Goal: Task Accomplishment & Management: Manage account settings

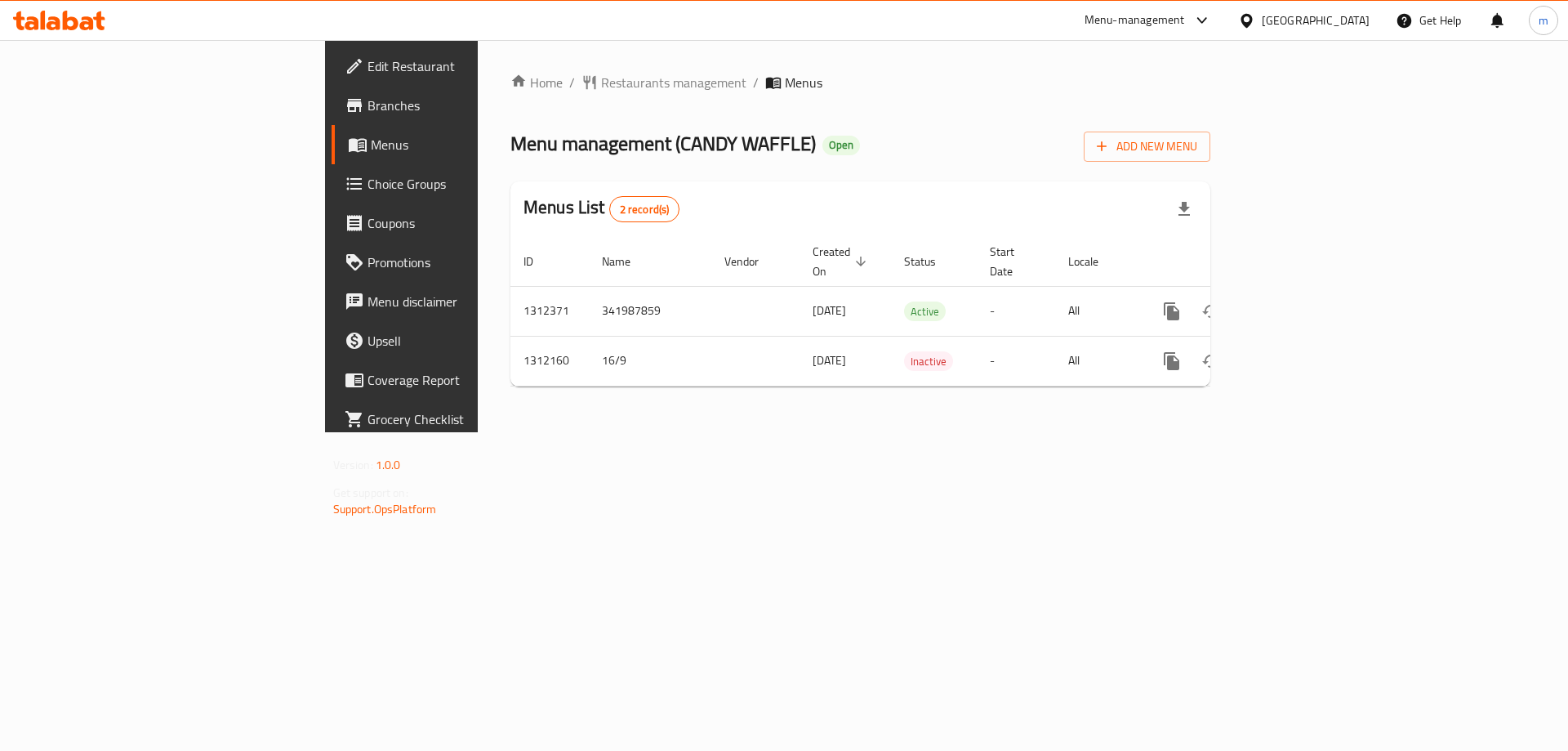
click at [367, 183] on span "Choice Groups" at bounding box center [471, 184] width 206 height 20
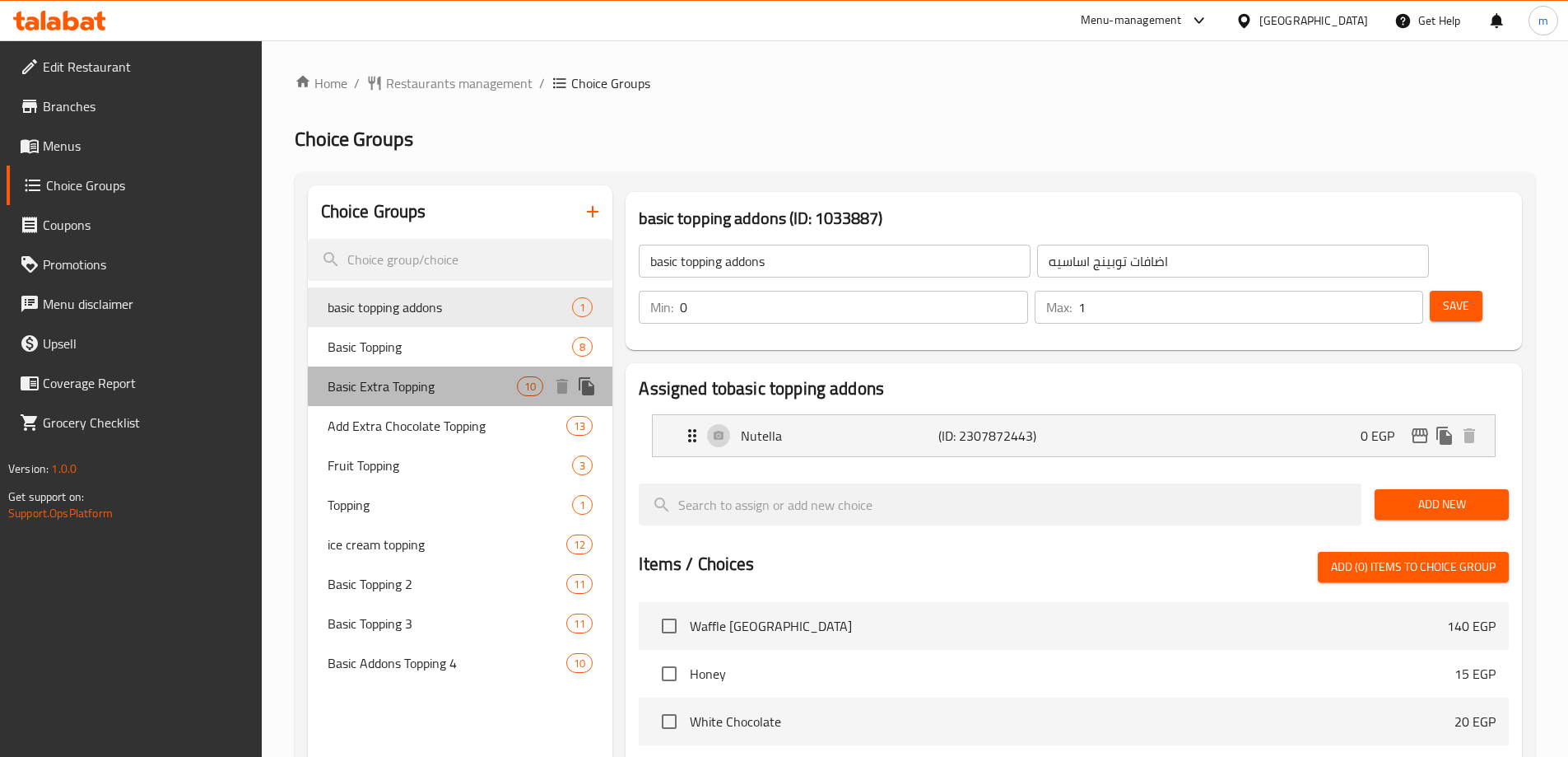
click at [414, 378] on span "Basic Extra Topping" at bounding box center [423, 386] width 191 height 20
type input "Basic Extra Topping"
type input "اكسترا توبينج أساسي"
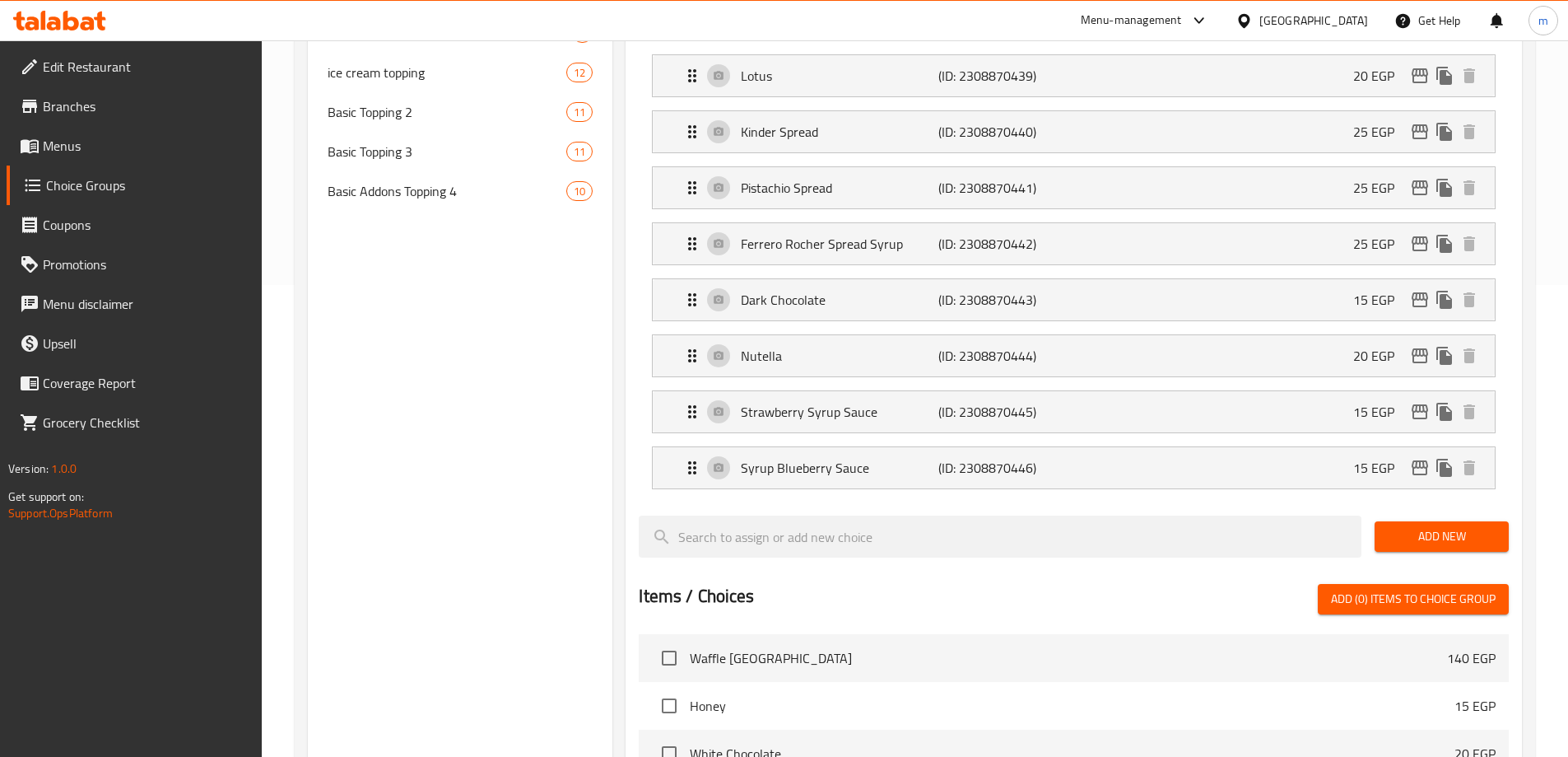
scroll to position [272, 0]
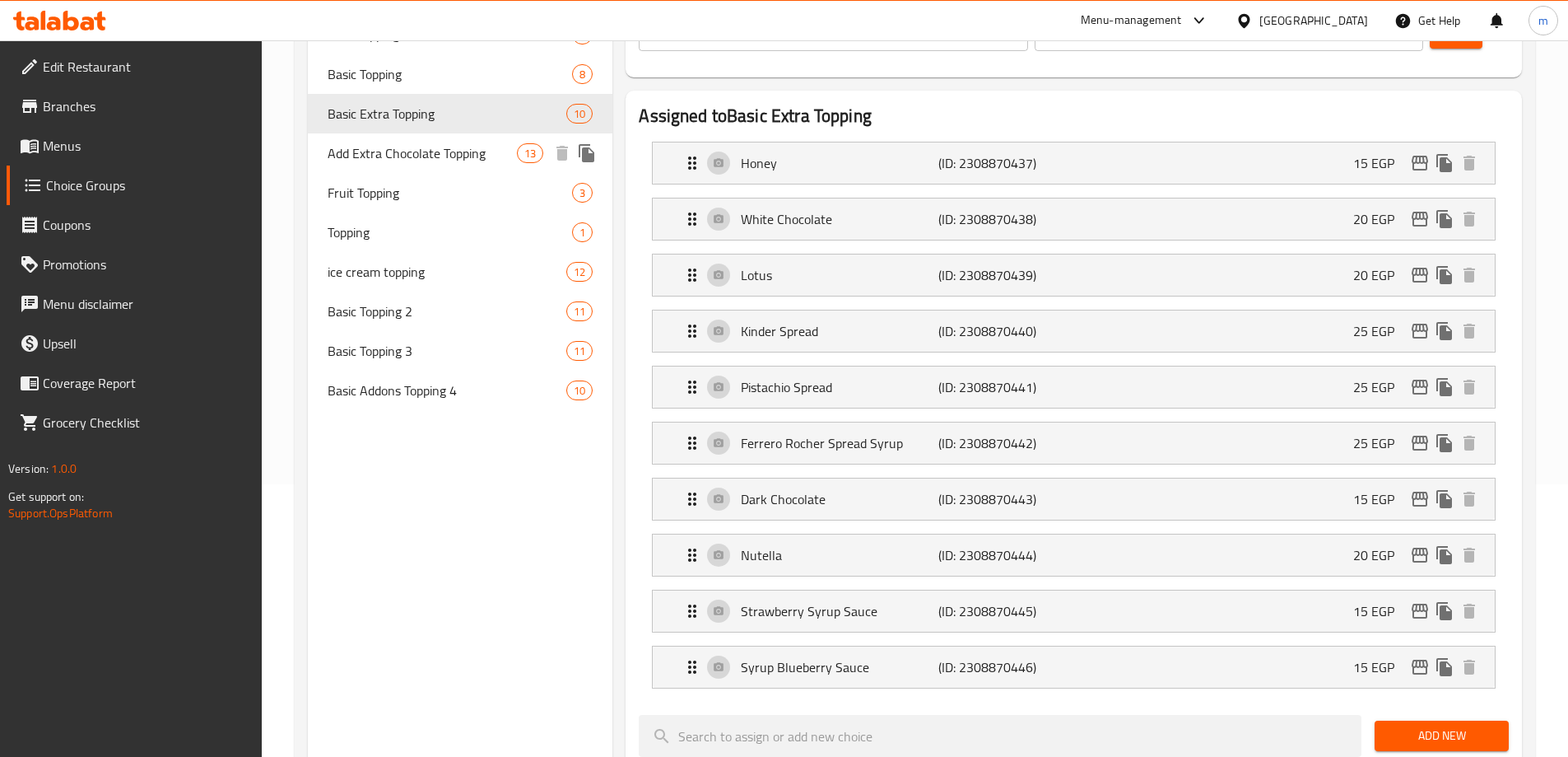
drag, startPoint x: 446, startPoint y: 157, endPoint x: 1131, endPoint y: 87, distance: 688.6
click at [446, 157] on span "Add Extra Chocolate Topping" at bounding box center [423, 153] width 191 height 20
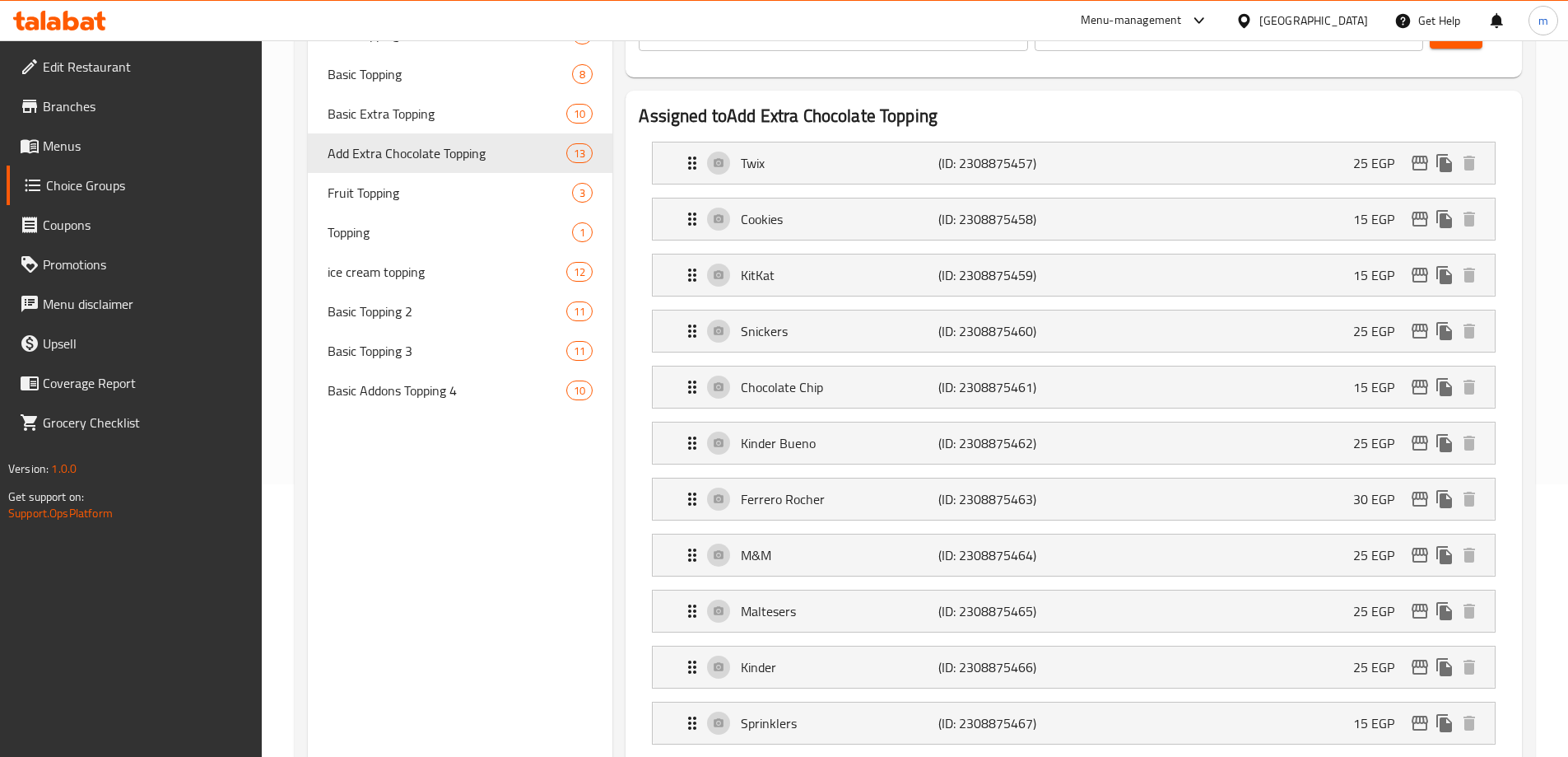
type input "Add Extra Chocolate Topping"
type input "أضافة إكسترا تشوكلات توبينج"
type input "13"
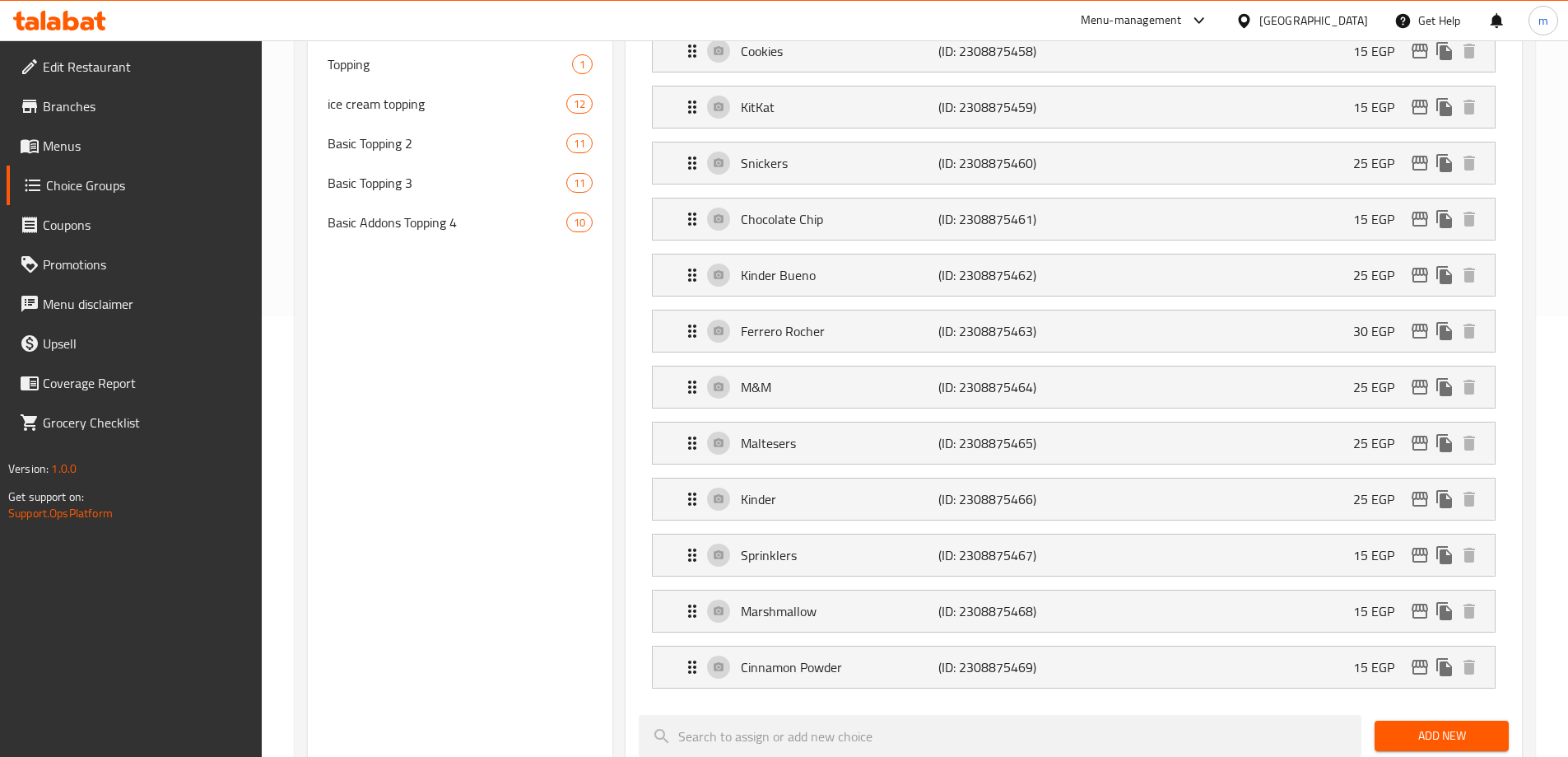
scroll to position [112, 0]
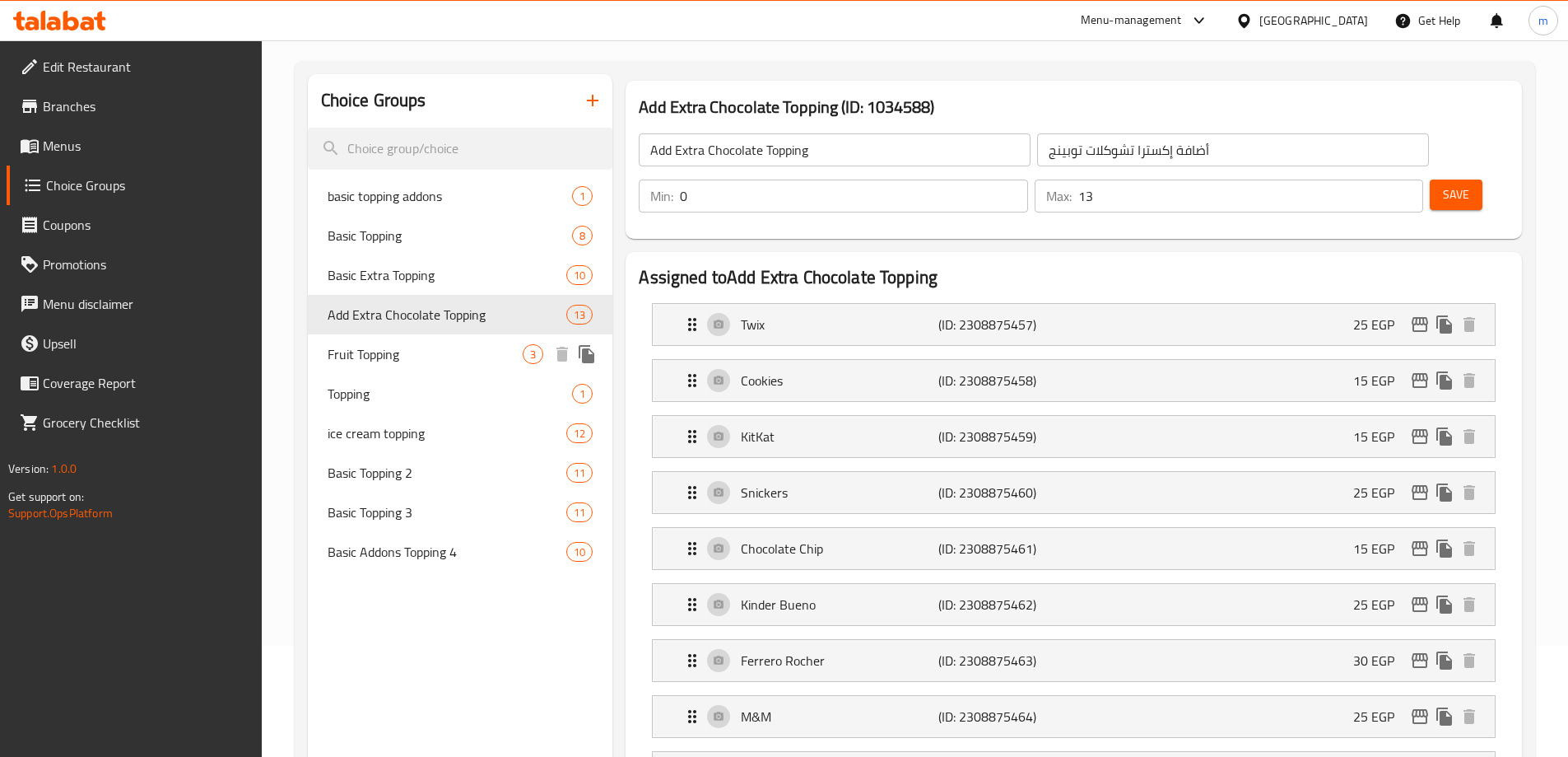
click at [464, 337] on div "Fruit Topping 3" at bounding box center [460, 354] width 305 height 39
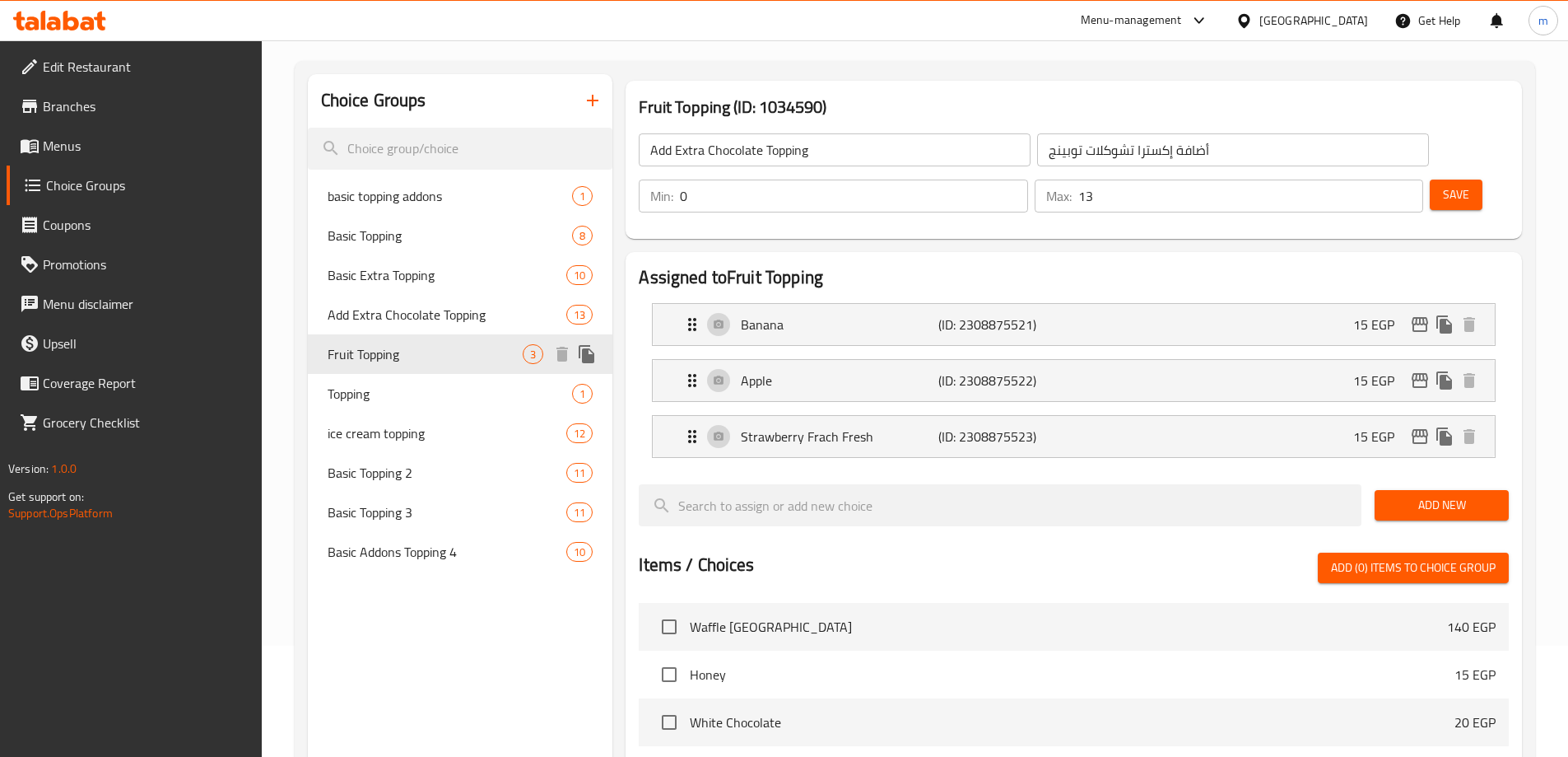
type input "Fruit Topping"
type input "أضاف فاكهه"
type input "3"
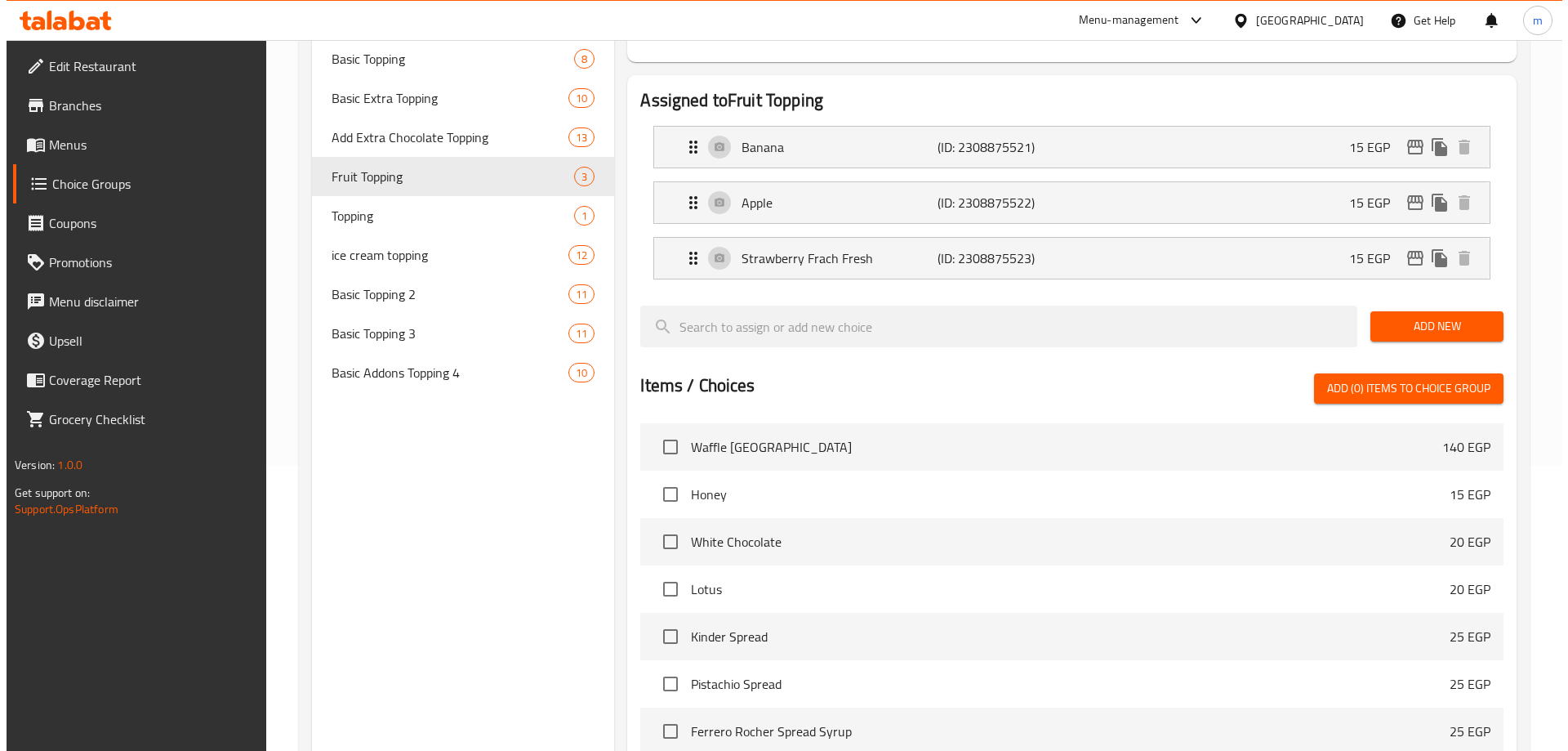
scroll to position [0, 0]
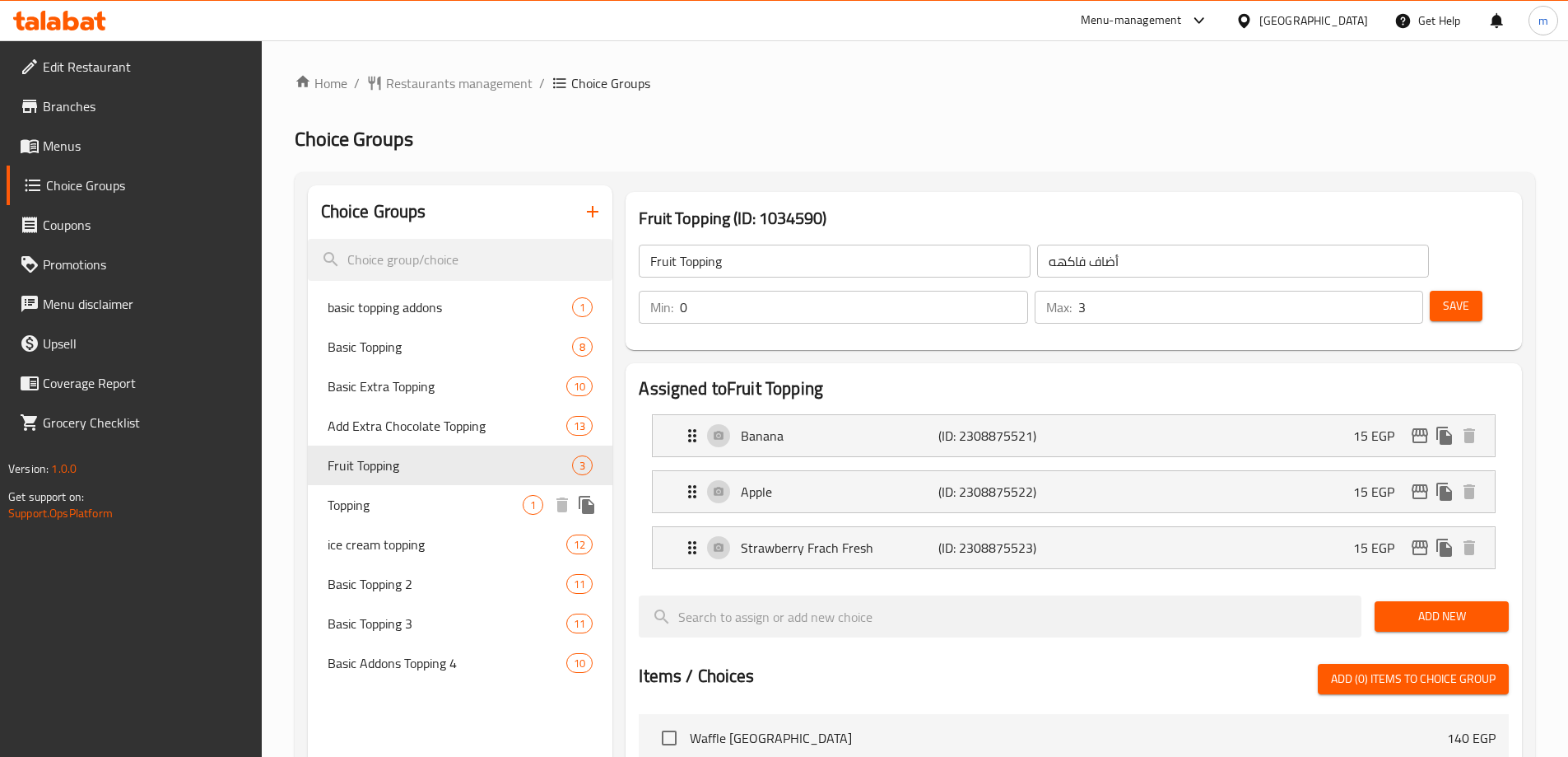
click at [478, 510] on span "Topping" at bounding box center [425, 505] width 196 height 20
type input "Topping"
type input "توبينج"
type input "1"
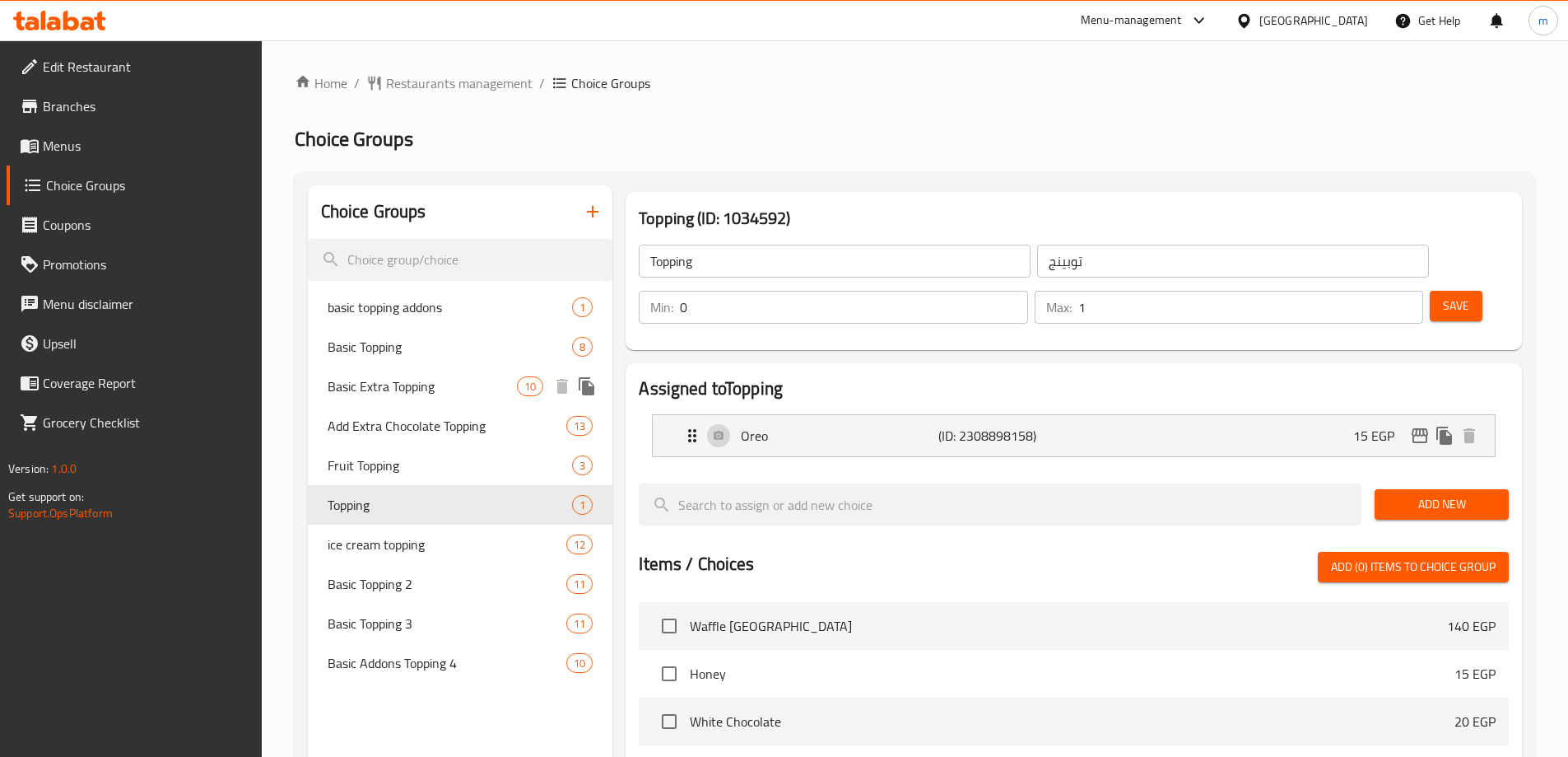
click at [490, 379] on span "Basic Extra Topping" at bounding box center [423, 386] width 191 height 20
type input "Basic Extra Topping"
type input "اكسترا توبينج أساسي"
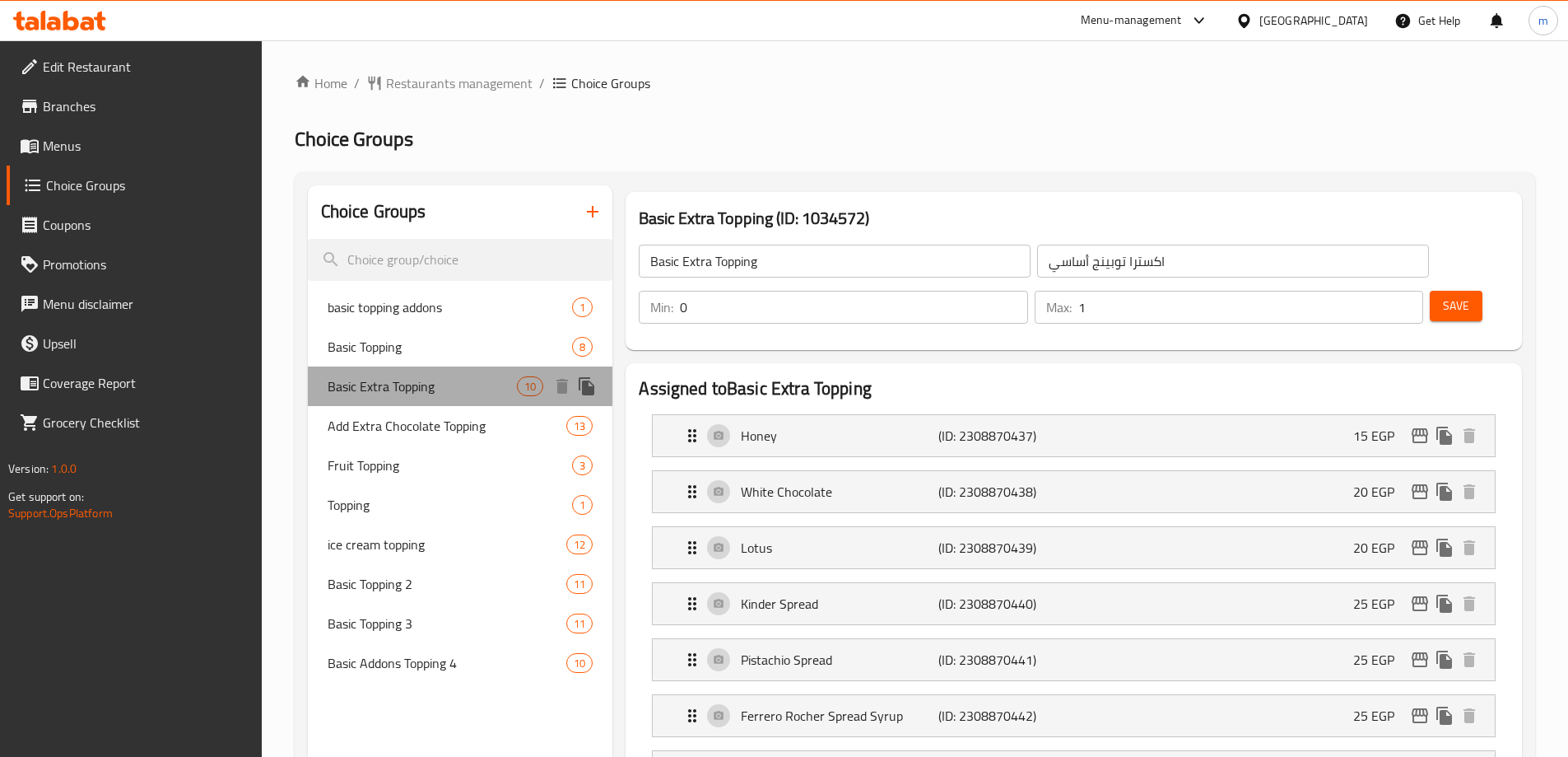
click at [491, 386] on span "Basic Extra Topping" at bounding box center [423, 386] width 191 height 20
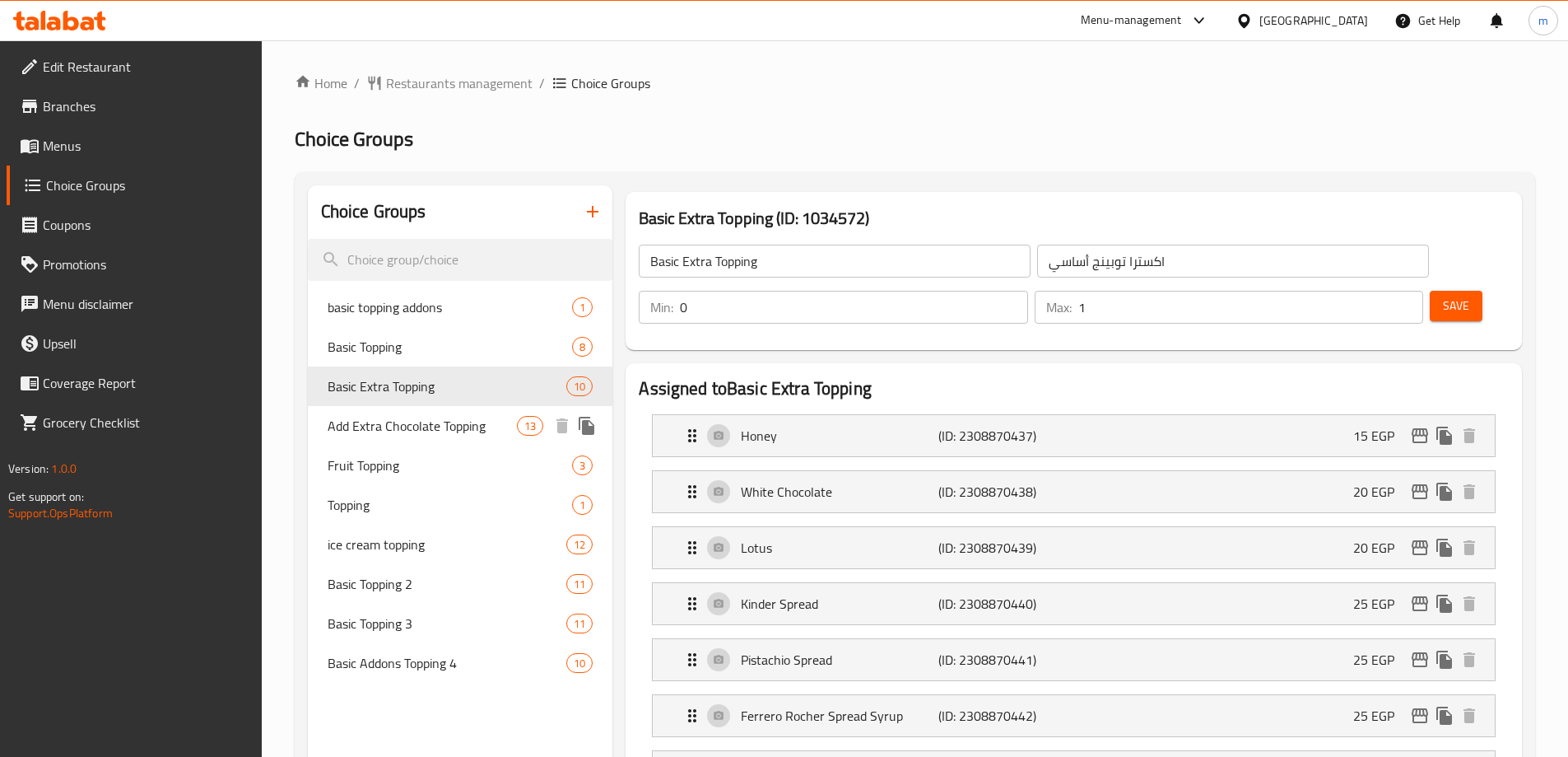
click at [487, 416] on span "Add Extra Chocolate Topping" at bounding box center [423, 426] width 191 height 20
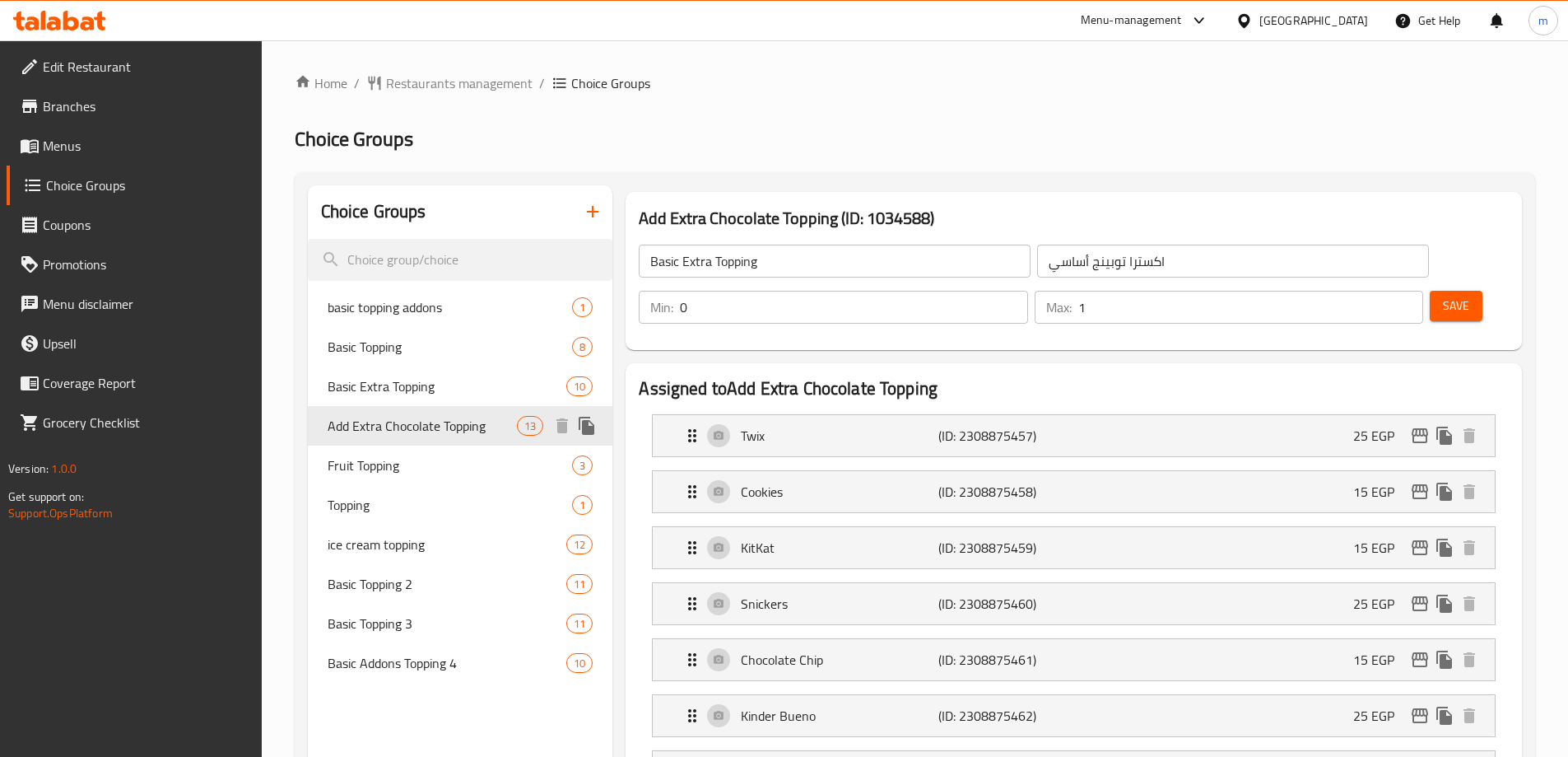
type input "Add Extra Chocolate Topping"
type input "أضافة إكسترا تشوكلات توبينج"
type input "13"
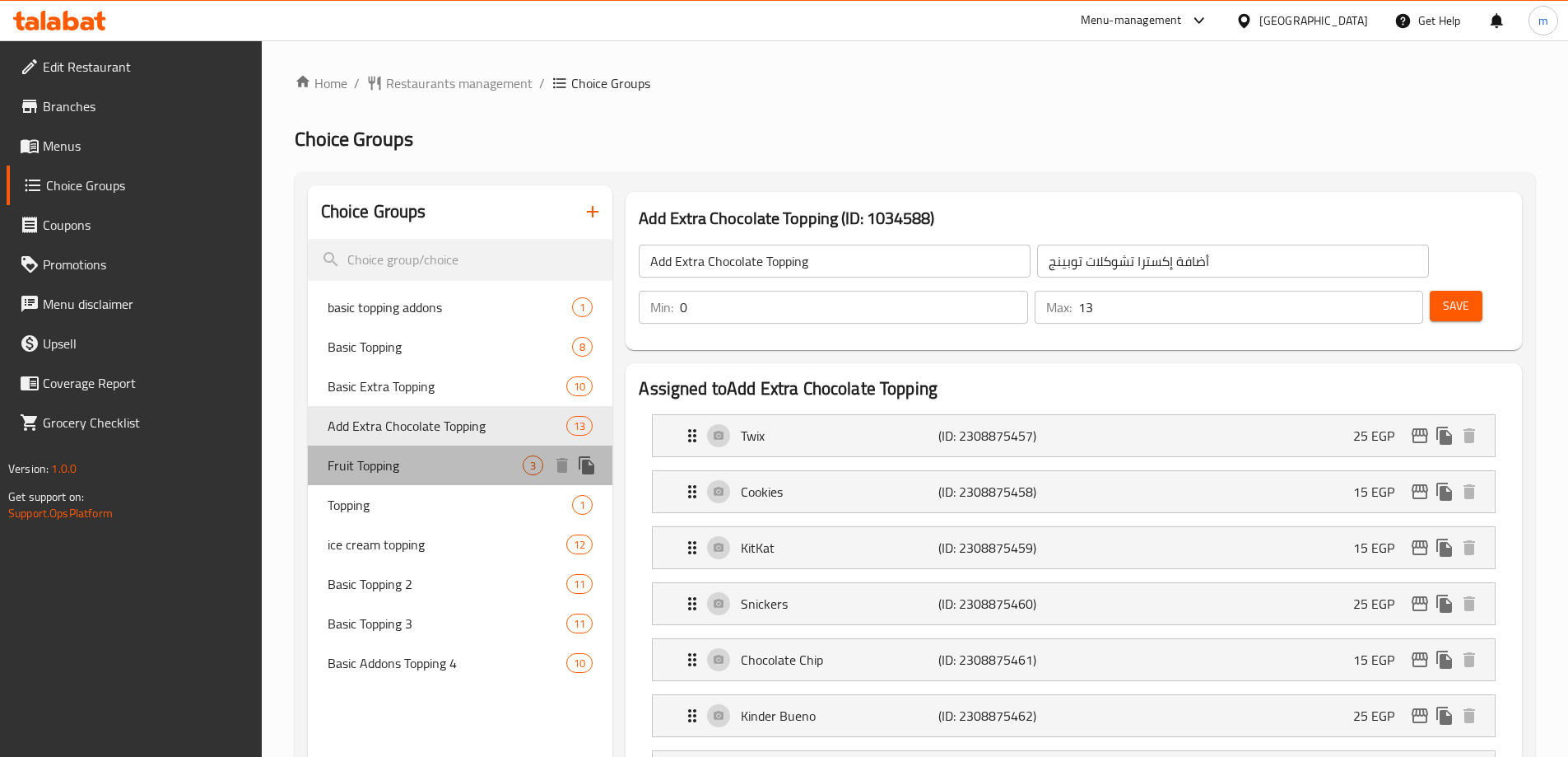
click at [486, 451] on div "Fruit Topping 3" at bounding box center [460, 465] width 305 height 39
type input "Fruit Topping"
type input "أضاف فاكهه"
type input "3"
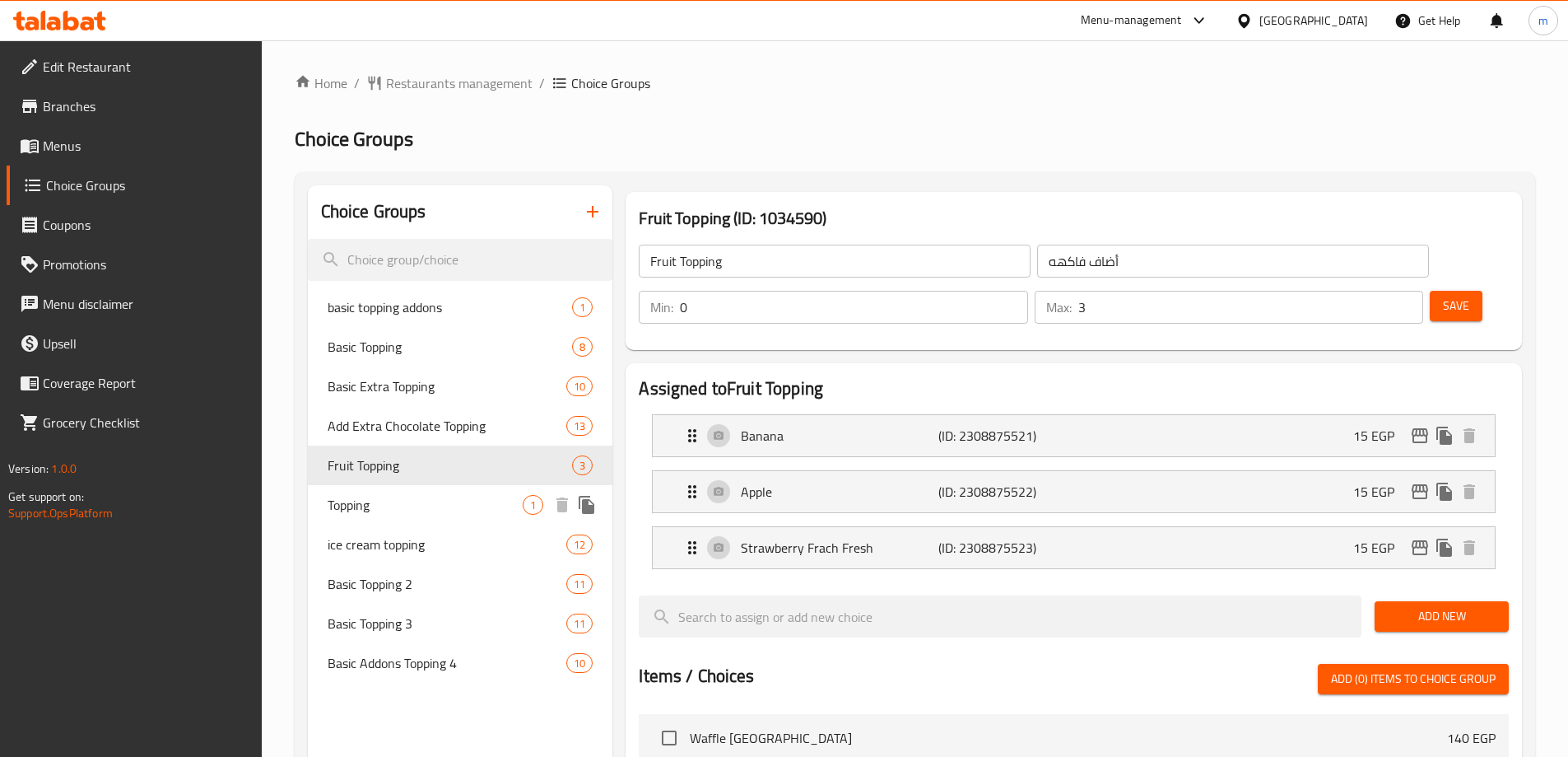
click at [477, 496] on span "Topping" at bounding box center [425, 505] width 196 height 20
type input "Topping"
type input "توبينج"
type input "1"
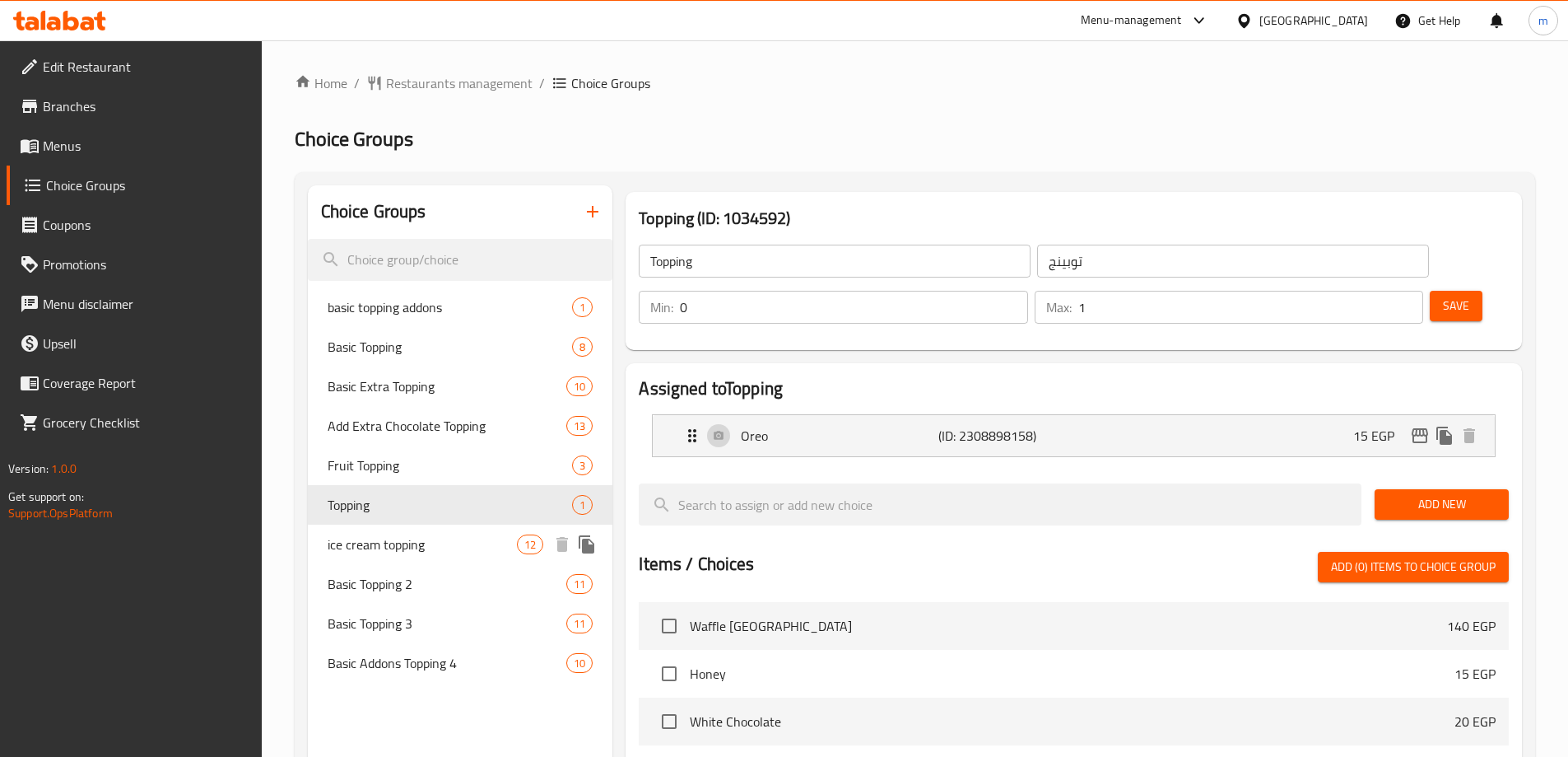
click at [444, 548] on span "ice cream topping" at bounding box center [423, 545] width 191 height 20
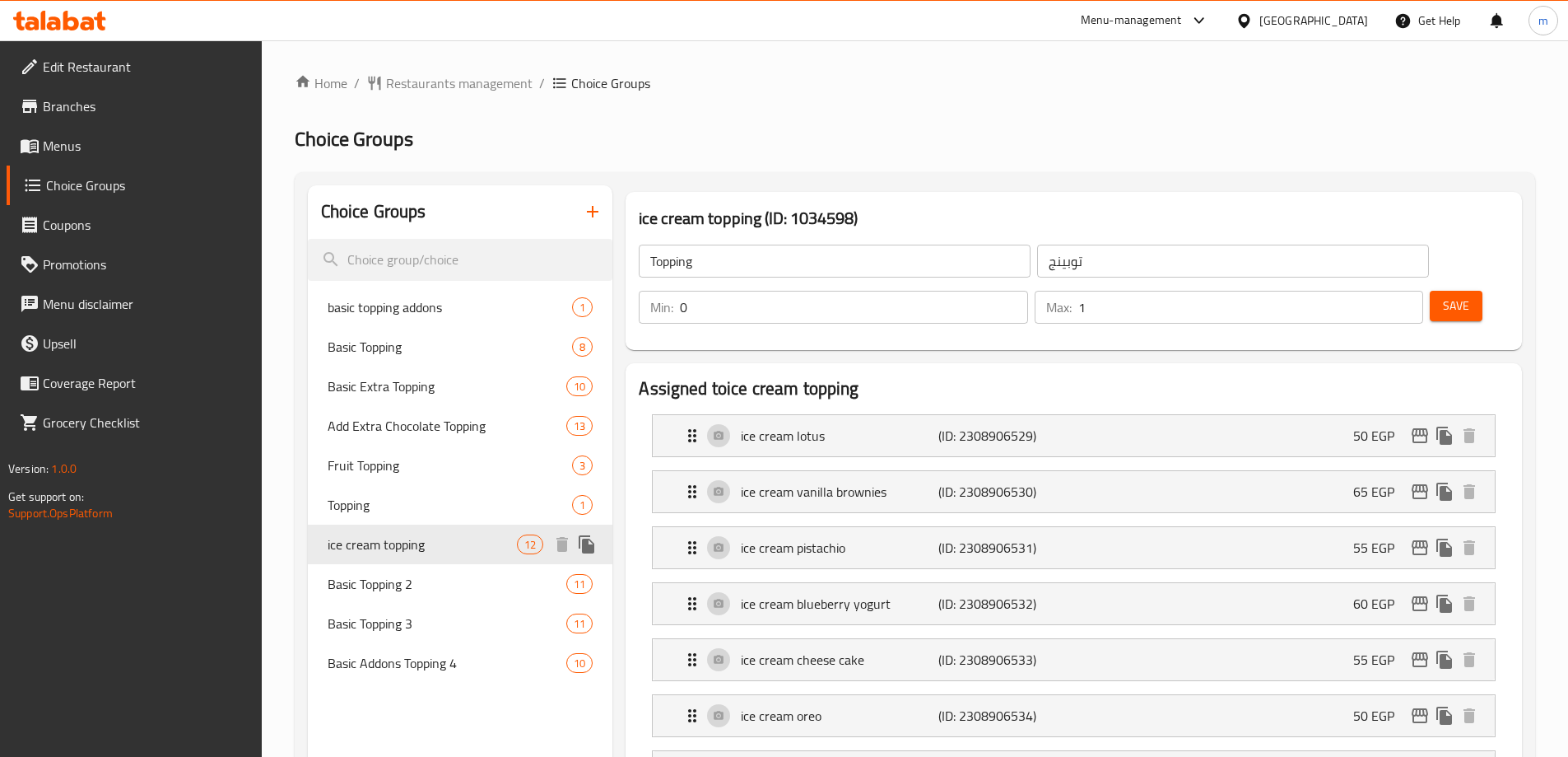
type input "ice cream topping"
type input "أضاف [PERSON_NAME]"
type input "10"
